Goal: Information Seeking & Learning: Learn about a topic

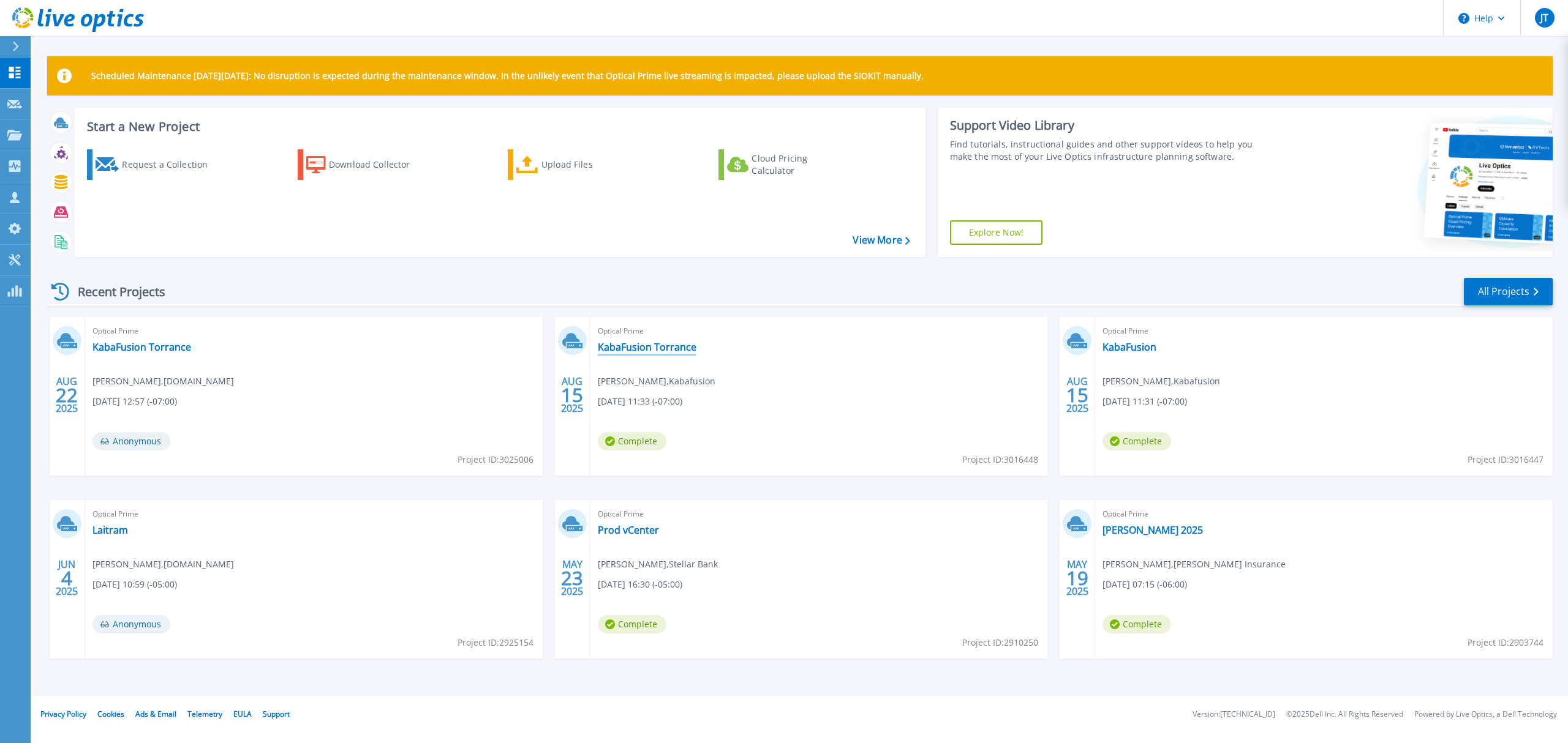
click at [639, 348] on link "KabaFusion Torrance" at bounding box center [646, 347] width 98 height 12
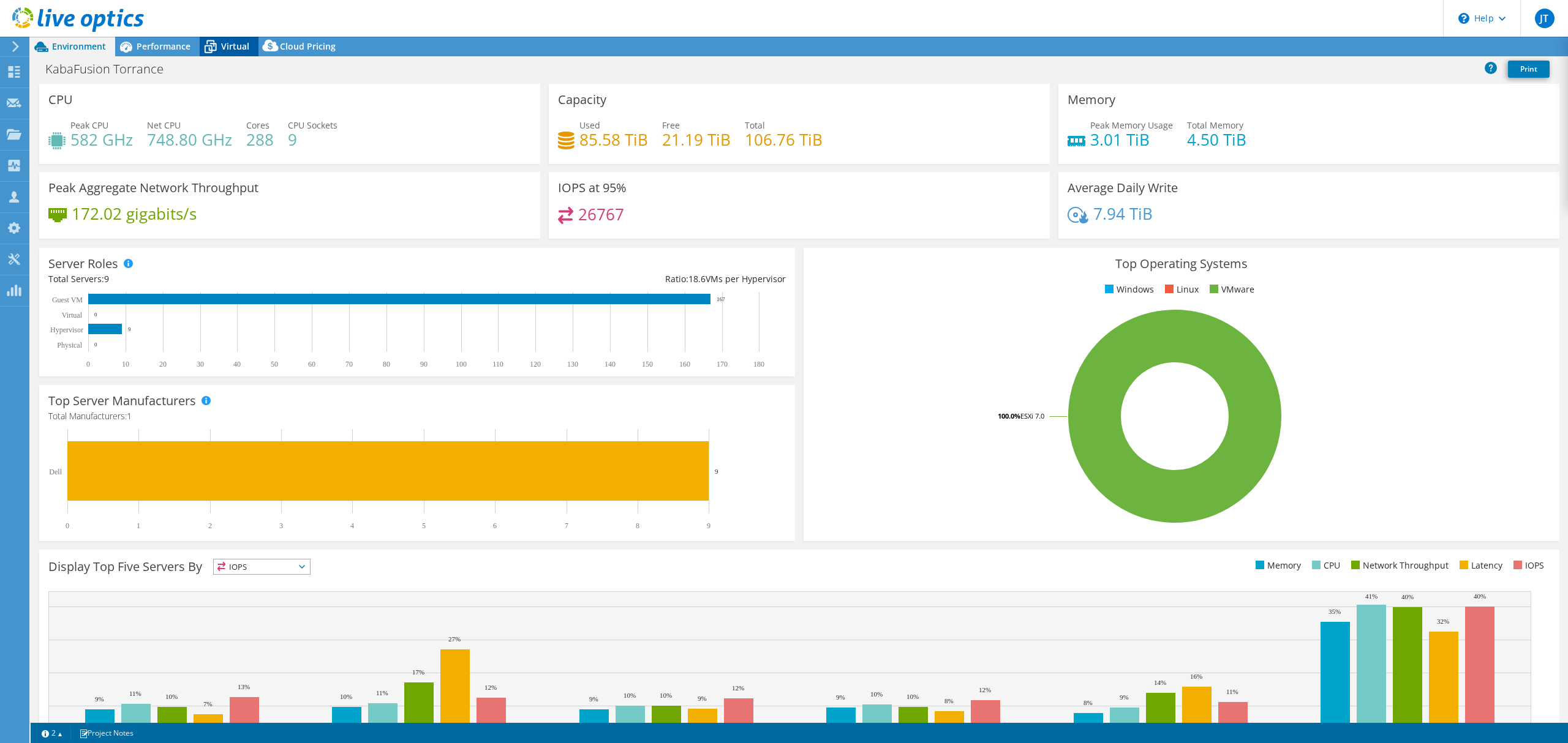
click at [235, 55] on div "Virtual" at bounding box center [229, 46] width 59 height 19
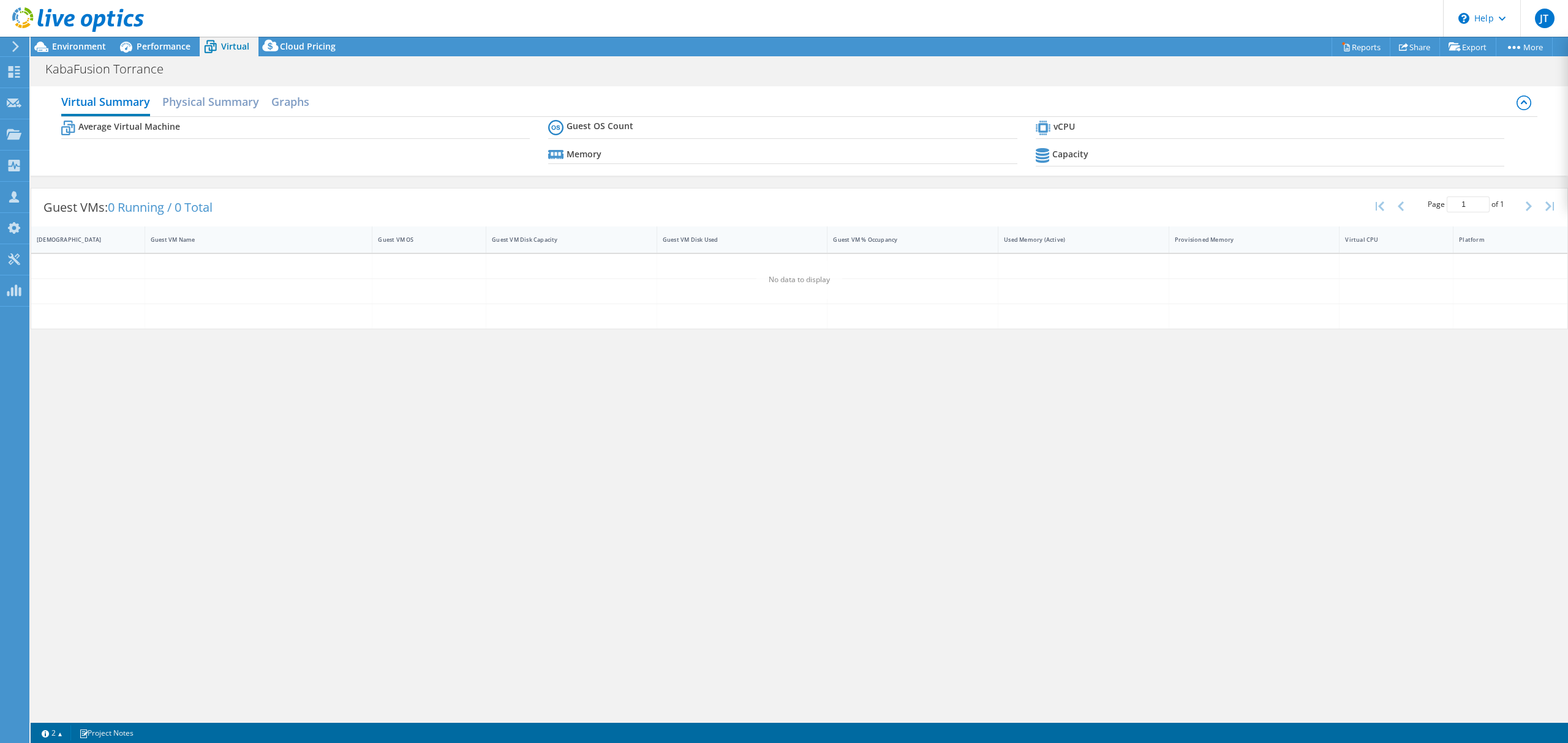
click at [238, 49] on span "Virtual" at bounding box center [235, 46] width 28 height 12
click at [162, 40] on span "Performance" at bounding box center [164, 46] width 54 height 12
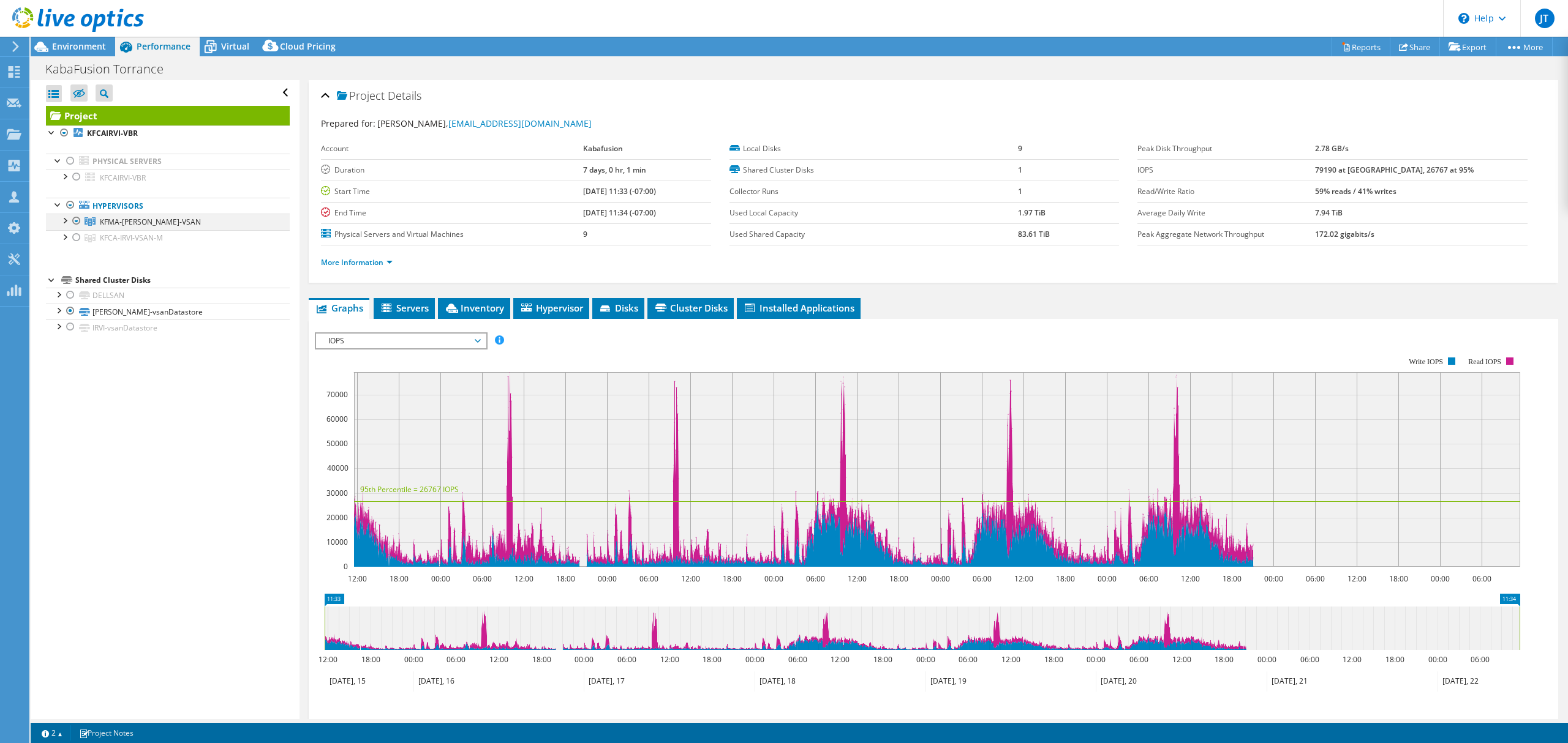
click at [62, 222] on div at bounding box center [64, 220] width 12 height 12
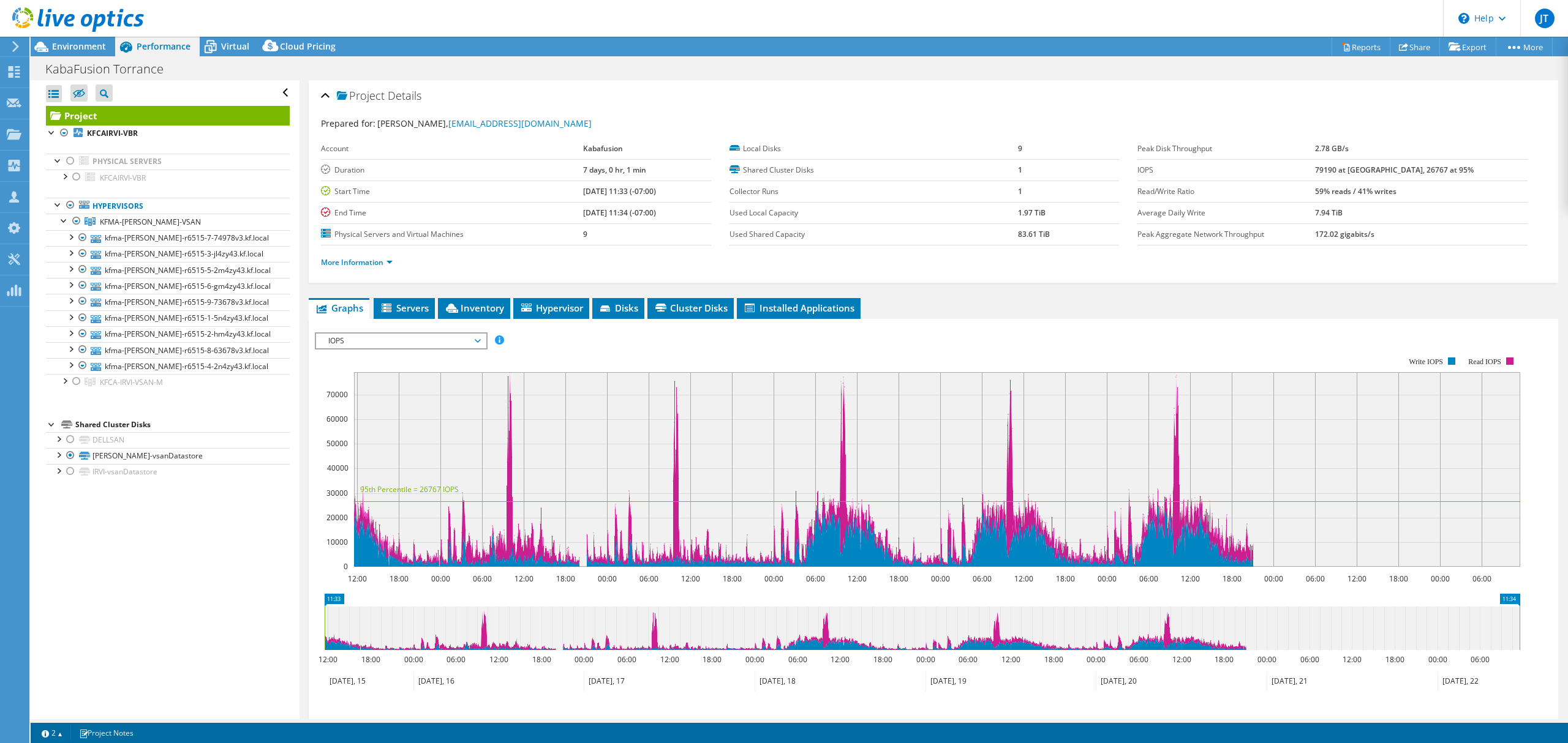
click at [305, 88] on div "Project Details Prepared for: [PERSON_NAME], [EMAIL_ADDRESS][DOMAIN_NAME] Accou…" at bounding box center [933, 458] width 1268 height 755
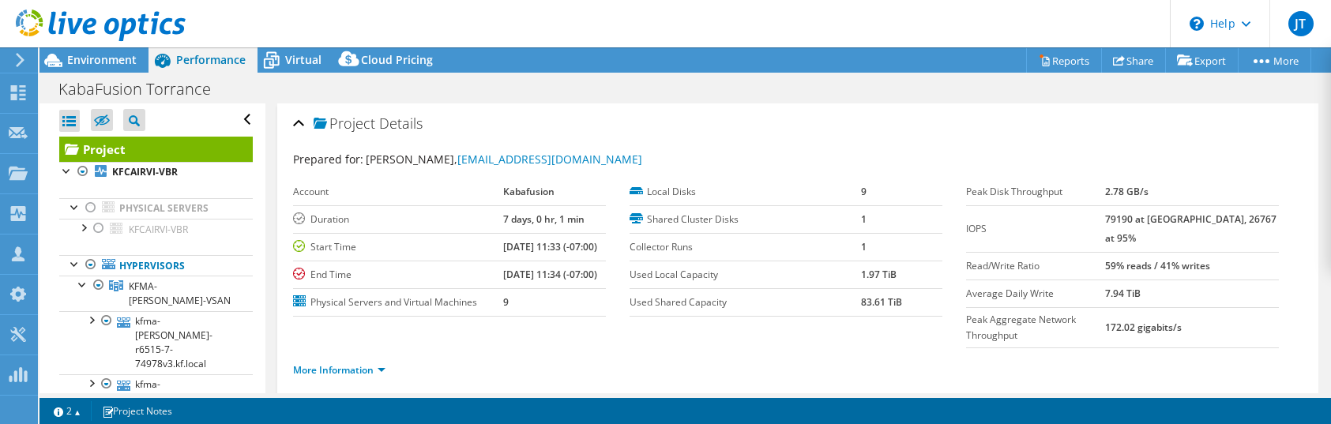
select select "USD"
